Goal: Task Accomplishment & Management: Complete application form

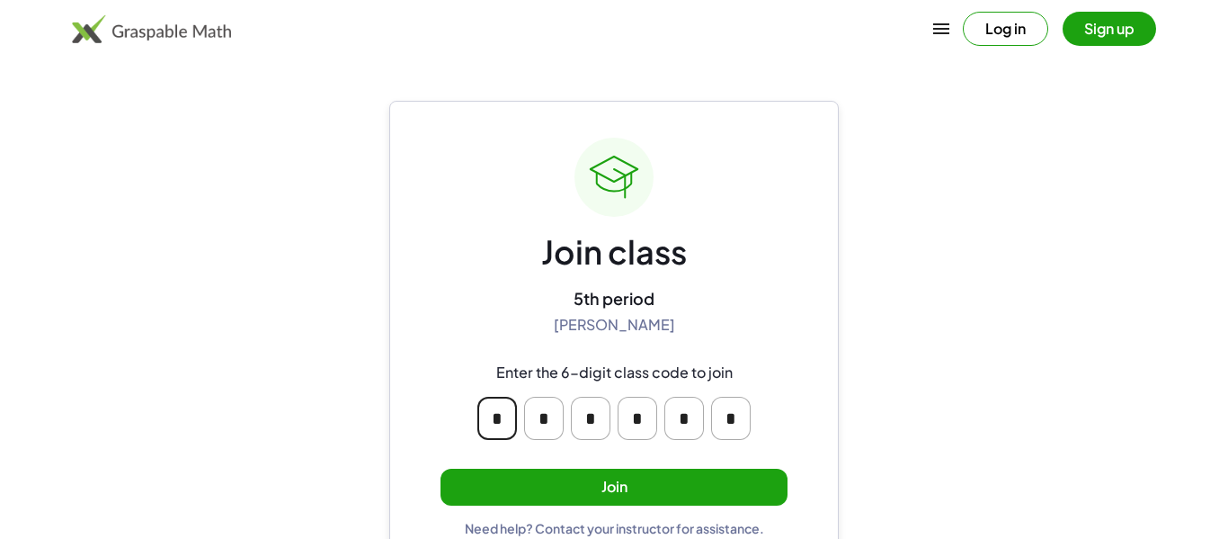
click at [503, 411] on input "*" at bounding box center [497, 418] width 40 height 43
click at [413, 437] on div "Join class 5th period [PERSON_NAME] Enter the 6-digit class code to join * * * …" at bounding box center [614, 337] width 450 height 472
click at [557, 477] on button "Join" at bounding box center [614, 486] width 347 height 37
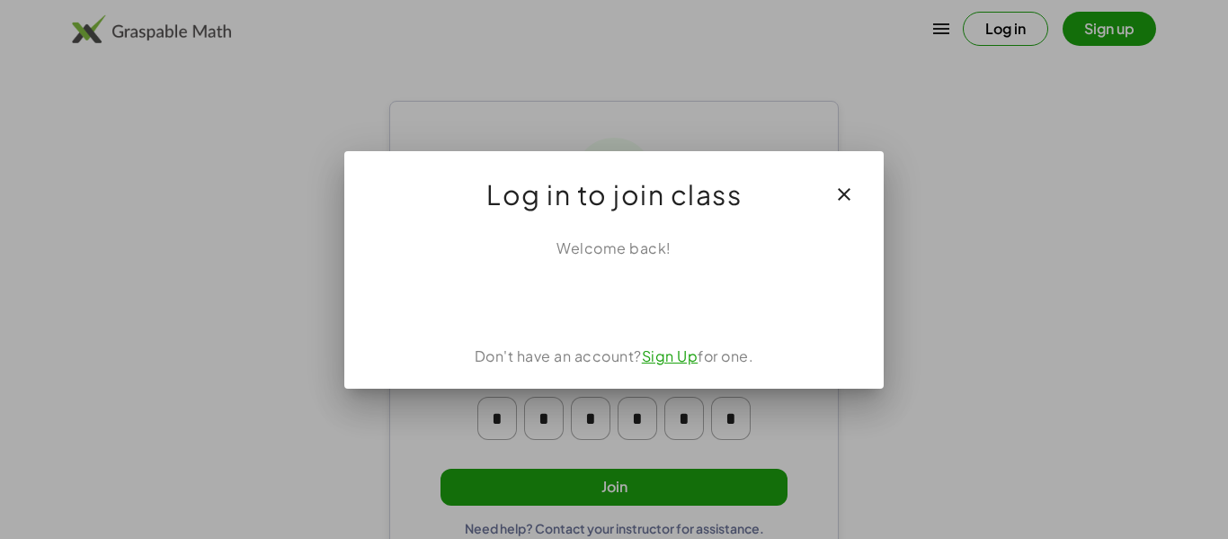
click at [1227, 201] on div at bounding box center [614, 269] width 1228 height 539
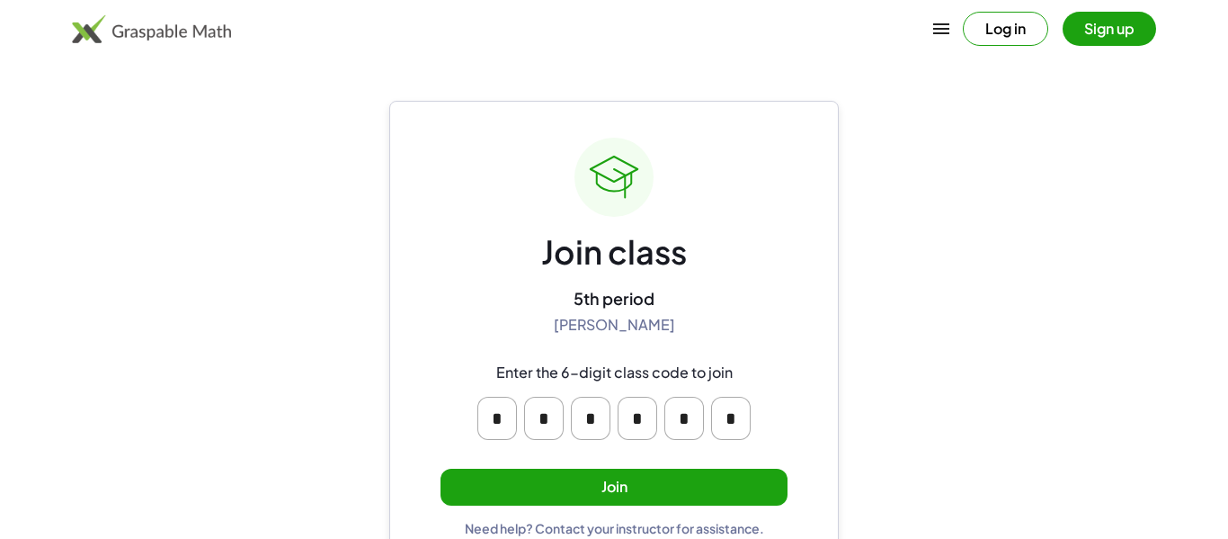
click at [573, 496] on button "Join" at bounding box center [614, 486] width 347 height 37
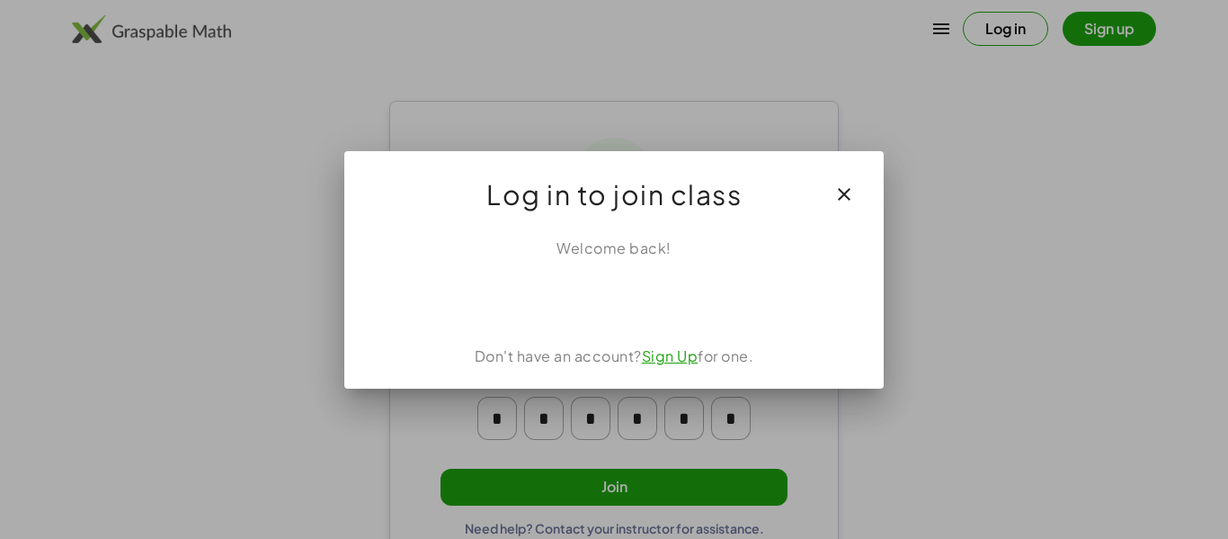
click at [764, 365] on div "Don't have an account? Sign Up for one." at bounding box center [614, 356] width 496 height 22
click at [938, 314] on div at bounding box center [614, 269] width 1228 height 539
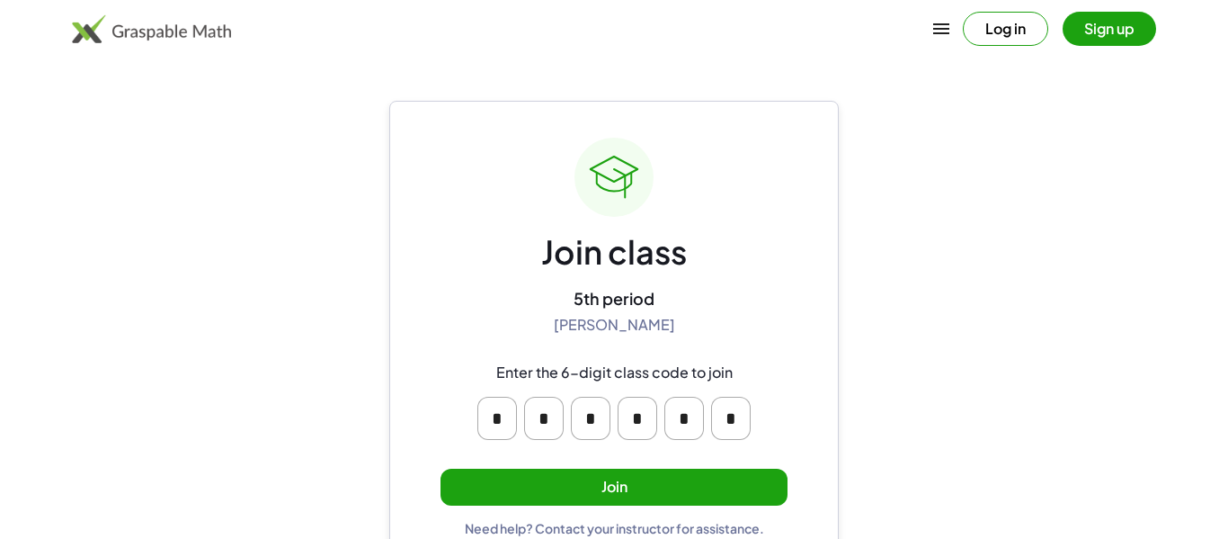
scroll to position [34, 0]
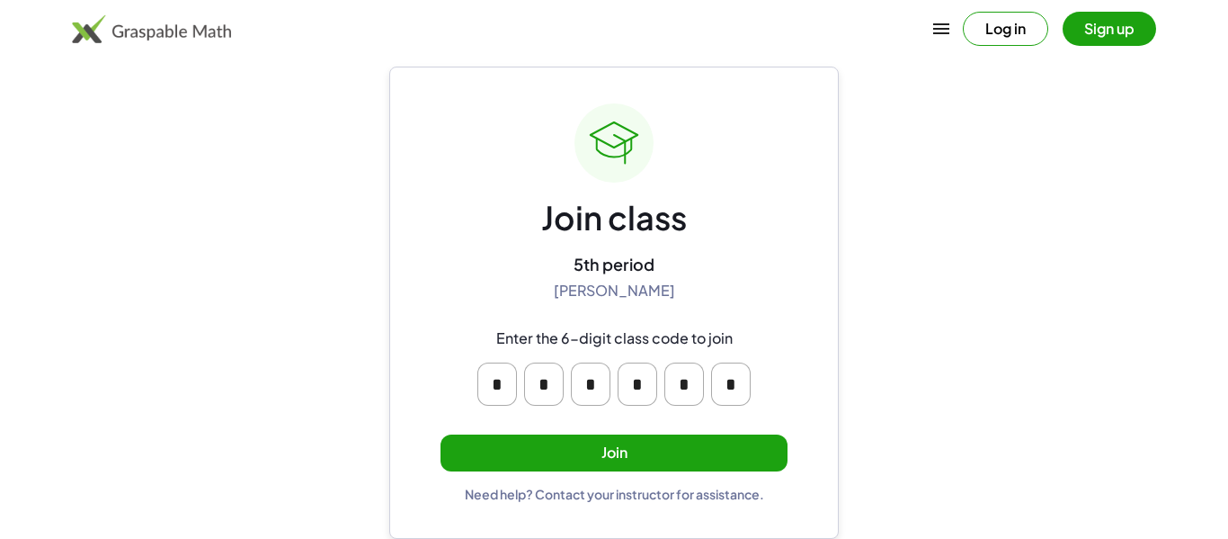
click at [653, 323] on div "Enter the 6-digit class code to join * * * * * *" at bounding box center [613, 367] width 345 height 105
click at [642, 341] on div "Enter the 6-digit class code to join" at bounding box center [614, 338] width 236 height 19
click at [514, 342] on div "Enter the 6-digit class code to join" at bounding box center [614, 338] width 236 height 19
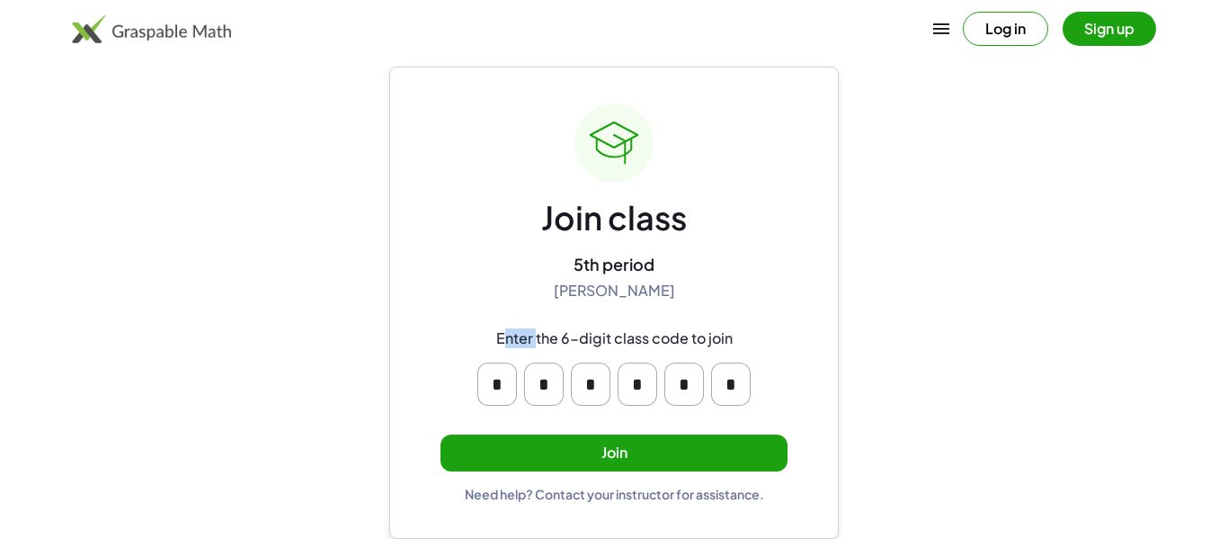
click at [471, 444] on button "Join" at bounding box center [614, 452] width 347 height 37
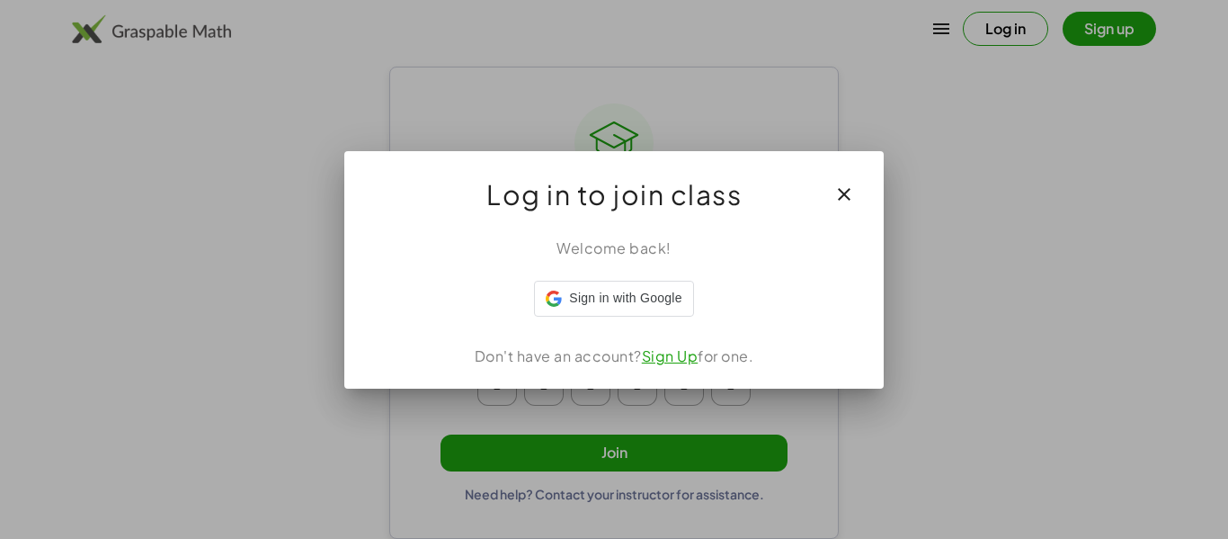
scroll to position [0, 0]
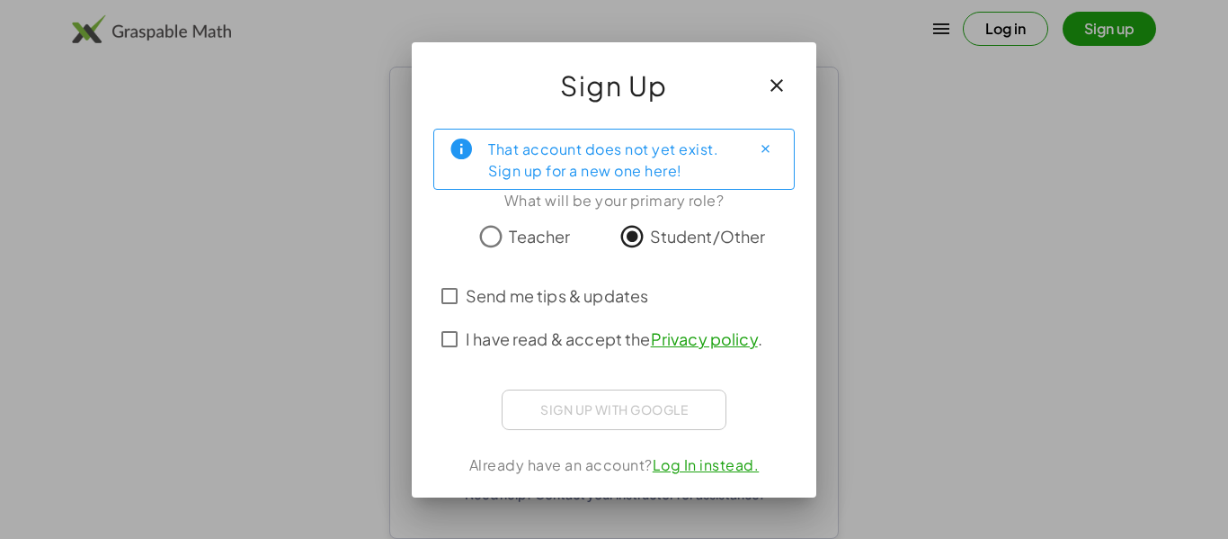
click at [599, 256] on div at bounding box center [613, 264] width 361 height 20
click at [584, 403] on div "Sign up with Google Sign in with Google Sign in with Google. Opens in new tab" at bounding box center [614, 409] width 225 height 40
click at [490, 329] on span "I have read & accept the Privacy policy ." at bounding box center [614, 338] width 297 height 24
